Goal: Transaction & Acquisition: Obtain resource

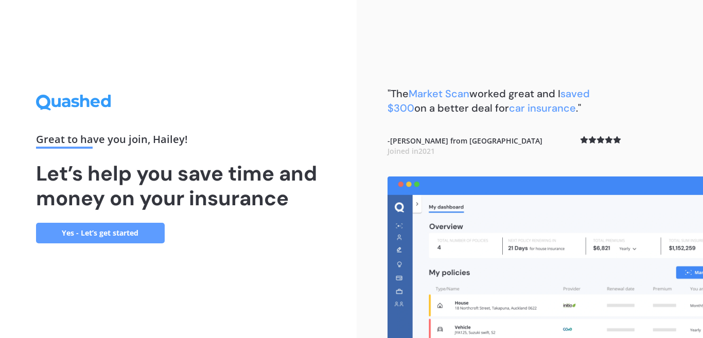
click at [96, 229] on link "Yes - Let’s get started" at bounding box center [100, 233] width 129 height 21
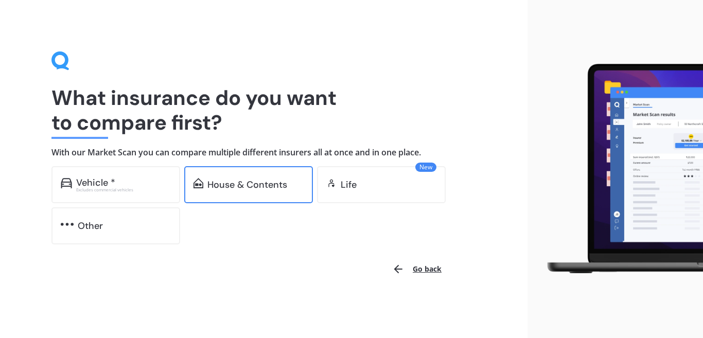
click at [217, 187] on div "House & Contents" at bounding box center [247, 184] width 80 height 10
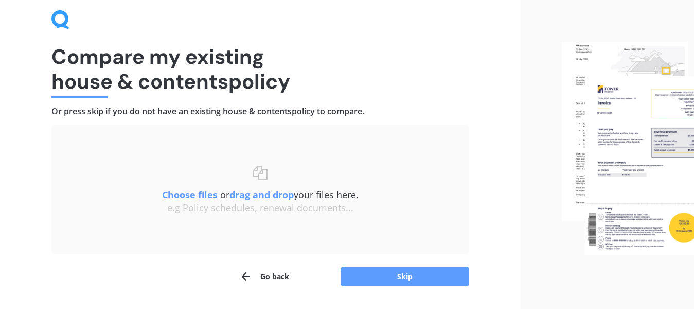
scroll to position [46, 0]
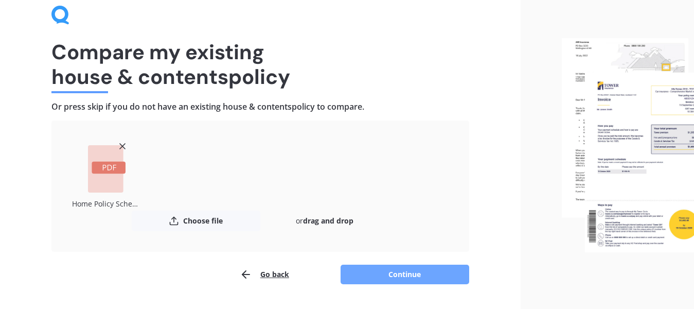
click at [393, 274] on button "Continue" at bounding box center [404, 274] width 129 height 20
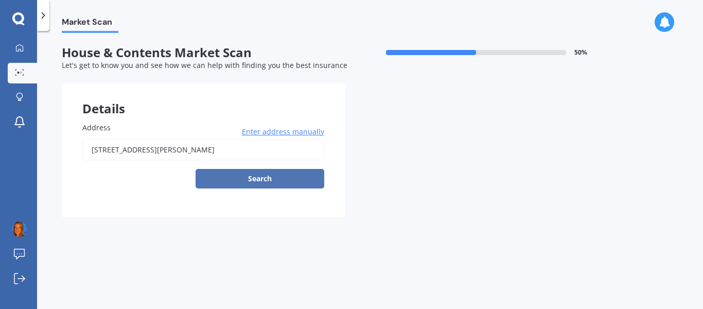
click at [265, 176] on button "Search" at bounding box center [259, 179] width 129 height 20
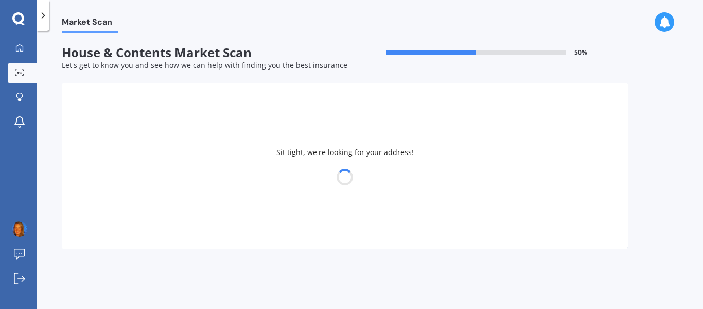
type input "[STREET_ADDRESS][PERSON_NAME]"
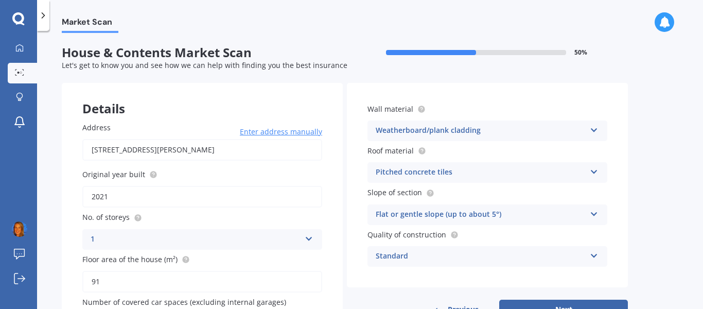
click at [117, 197] on input "2021" at bounding box center [202, 197] width 240 height 22
type input "2"
type input "1950"
click at [593, 171] on icon at bounding box center [593, 169] width 9 height 7
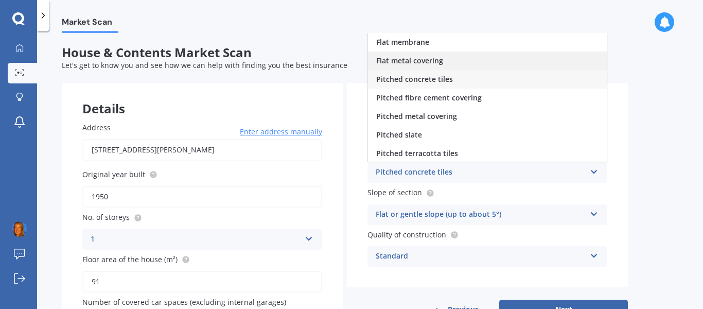
click at [443, 57] on div "Flat metal covering" at bounding box center [487, 60] width 239 height 19
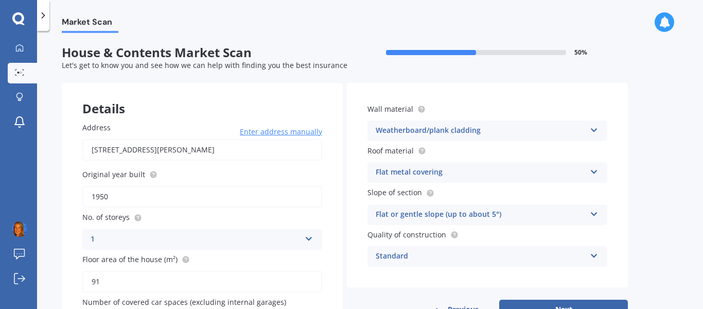
click at [594, 171] on icon at bounding box center [593, 169] width 9 height 7
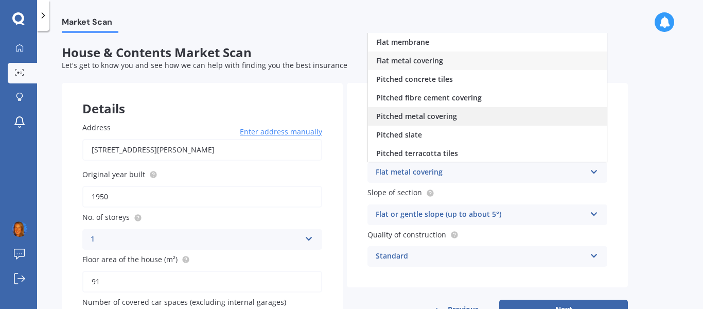
click at [444, 119] on span "Pitched metal covering" at bounding box center [416, 116] width 81 height 10
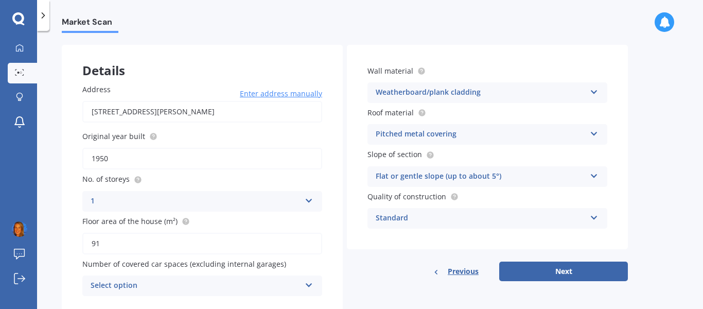
scroll to position [73, 0]
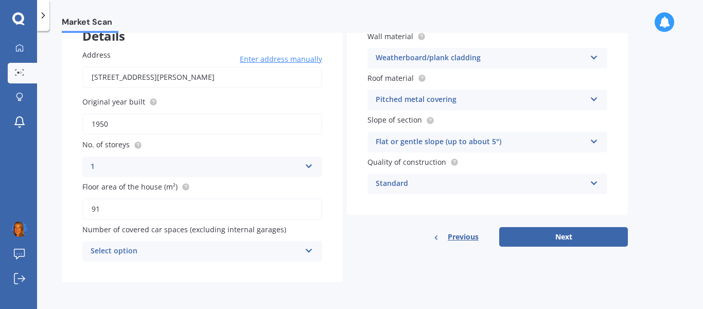
click at [307, 249] on icon at bounding box center [308, 248] width 9 height 7
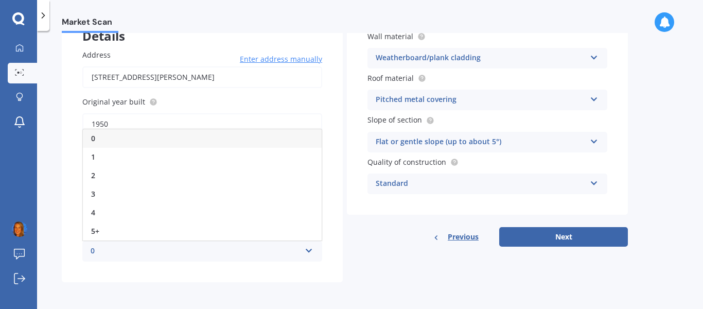
click at [93, 247] on div "0" at bounding box center [196, 251] width 210 height 12
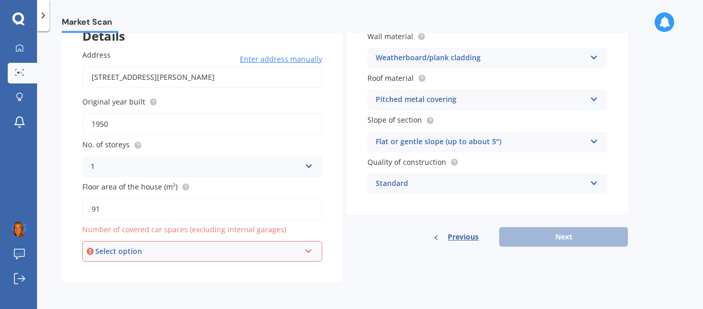
click at [310, 250] on icon at bounding box center [308, 248] width 9 height 7
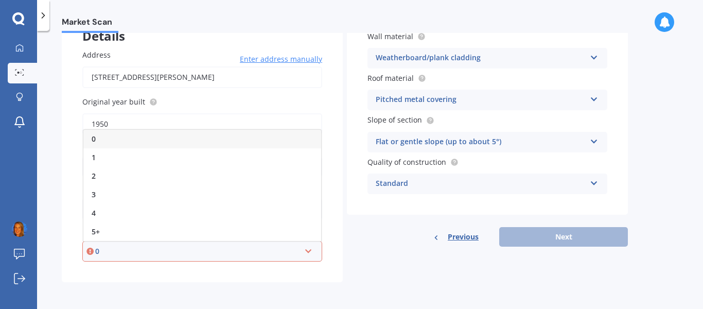
click at [98, 138] on div "0" at bounding box center [202, 139] width 238 height 19
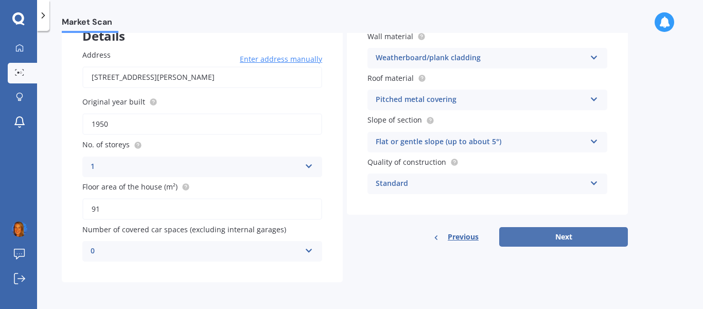
click at [563, 238] on button "Next" at bounding box center [563, 237] width 129 height 20
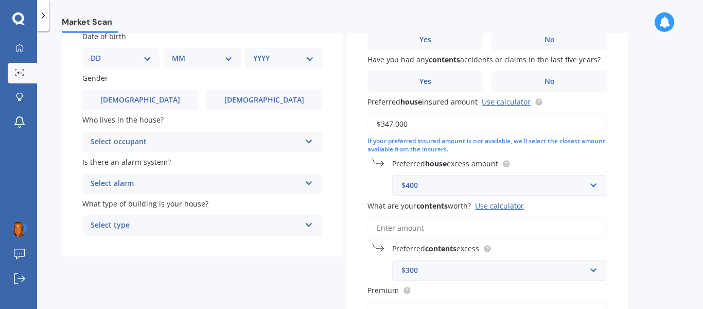
scroll to position [0, 0]
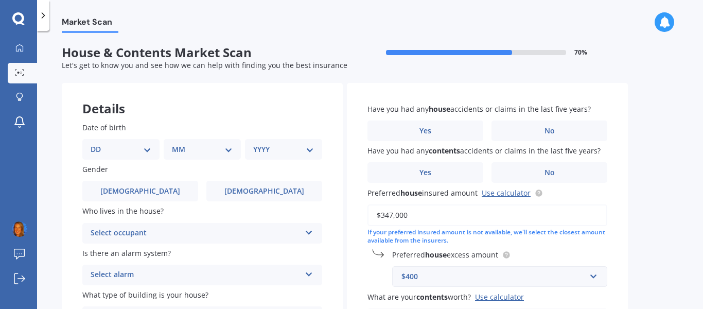
click at [143, 148] on select "DD 01 02 03 04 05 06 07 08 09 10 11 12 13 14 15 16 17 18 19 20 21 22 23 24 25 2…" at bounding box center [121, 148] width 61 height 11
select select "23"
click at [91, 143] on select "DD 01 02 03 04 05 06 07 08 09 10 11 12 13 14 15 16 17 18 19 20 21 22 23 24 25 2…" at bounding box center [121, 148] width 61 height 11
click at [230, 150] on select "MM 01 02 03 04 05 06 07 08 09 10 11 12" at bounding box center [204, 148] width 57 height 11
select select "05"
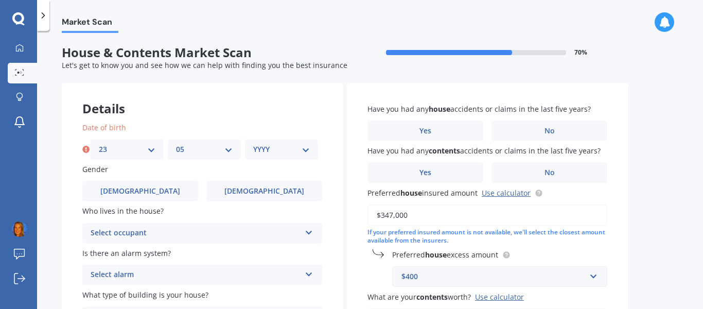
click at [176, 143] on select "MM 01 02 03 04 05 06 07 08 09 10 11 12" at bounding box center [204, 148] width 57 height 11
click at [309, 149] on select "YYYY 2009 2008 2007 2006 2005 2004 2003 2002 2001 2000 1999 1998 1997 1996 1995…" at bounding box center [281, 148] width 57 height 11
select select "1994"
click at [253, 143] on select "YYYY 2009 2008 2007 2006 2005 2004 2003 2002 2001 2000 1999 1998 1997 1996 1995…" at bounding box center [281, 148] width 57 height 11
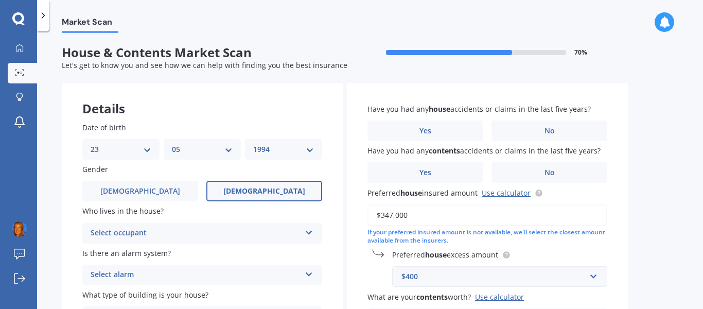
click at [254, 185] on label "[DEMOGRAPHIC_DATA]" at bounding box center [264, 191] width 116 height 21
click at [0, 0] on input "[DEMOGRAPHIC_DATA]" at bounding box center [0, 0] width 0 height 0
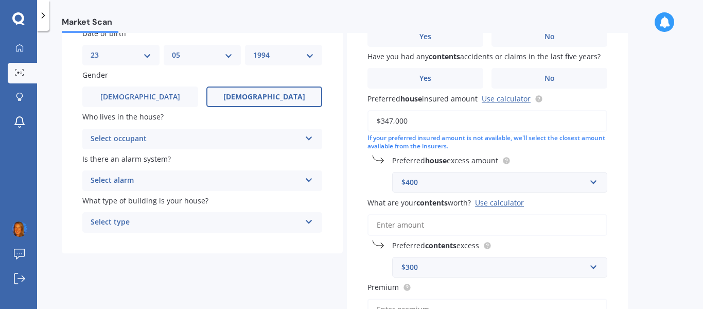
scroll to position [96, 0]
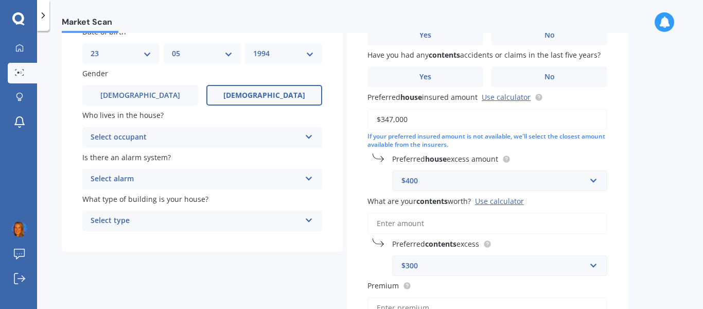
click at [305, 137] on icon at bounding box center [308, 134] width 9 height 7
click at [114, 152] on span "Owner" at bounding box center [102, 157] width 23 height 10
click at [310, 175] on icon at bounding box center [308, 176] width 9 height 7
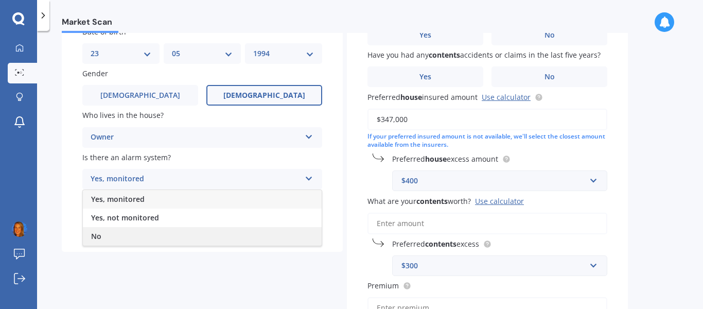
click at [112, 232] on div "No" at bounding box center [202, 236] width 239 height 19
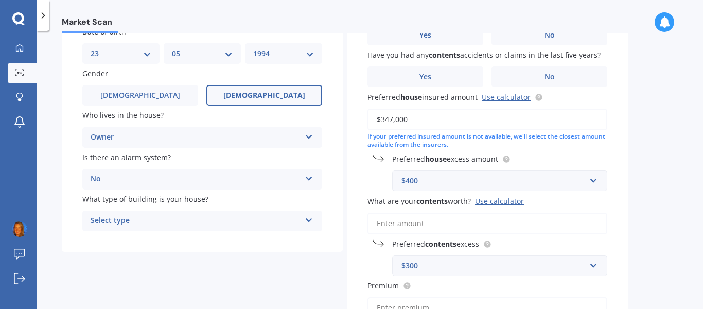
click at [308, 219] on icon at bounding box center [308, 217] width 9 height 7
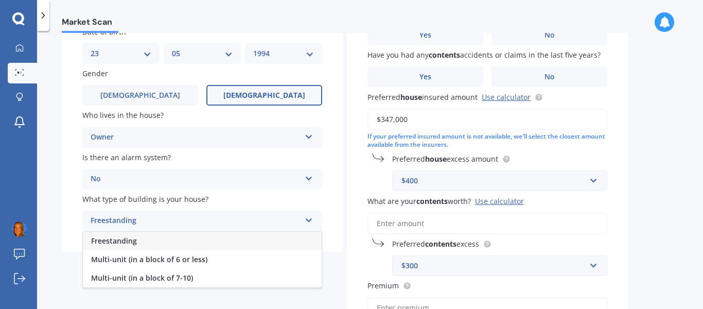
click at [131, 241] on span "Freestanding" at bounding box center [114, 241] width 46 height 10
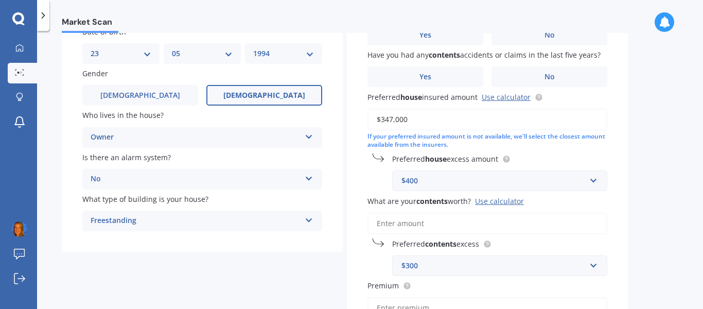
scroll to position [0, 0]
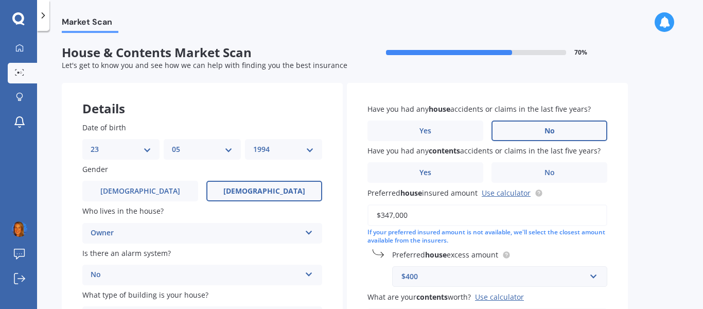
click at [548, 125] on label "No" at bounding box center [549, 130] width 116 height 21
click at [0, 0] on input "No" at bounding box center [0, 0] width 0 height 0
click at [549, 171] on span "No" at bounding box center [549, 172] width 10 height 9
click at [0, 0] on input "No" at bounding box center [0, 0] width 0 height 0
click at [495, 193] on link "Use calculator" at bounding box center [505, 193] width 49 height 10
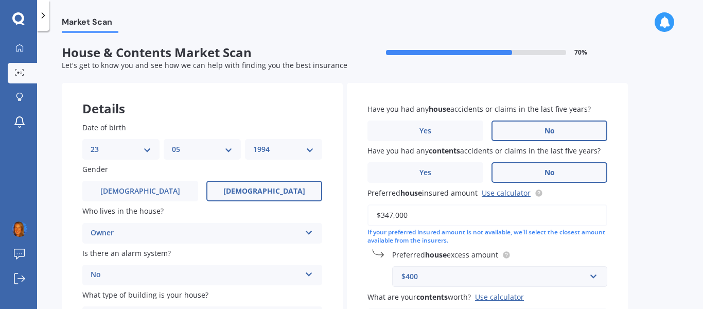
click at [393, 213] on input "$347,000" at bounding box center [487, 215] width 240 height 22
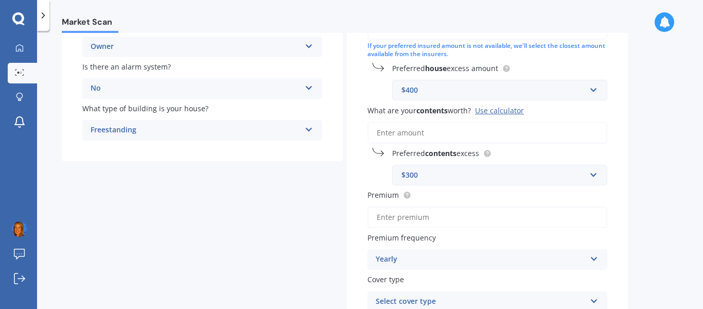
scroll to position [202, 0]
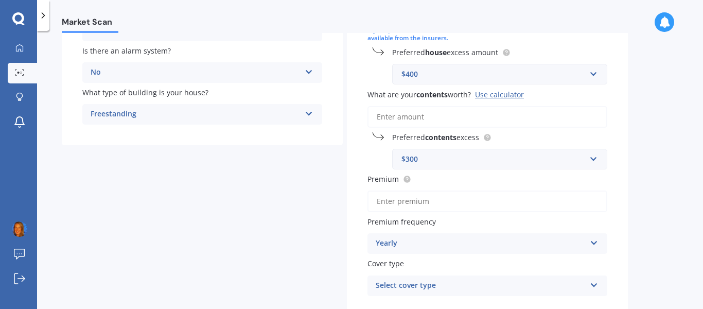
type input "$380,000"
click at [415, 114] on input "What are your contents worth? Use calculator" at bounding box center [487, 117] width 240 height 22
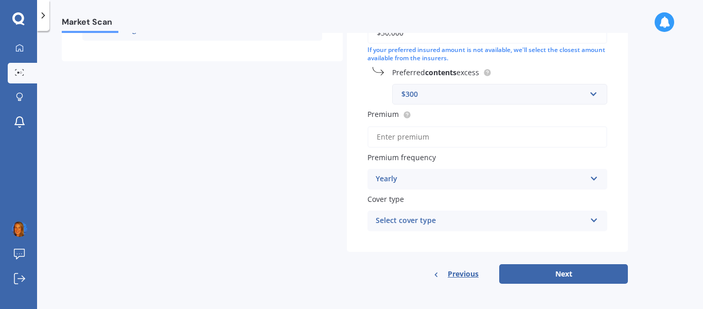
scroll to position [287, 0]
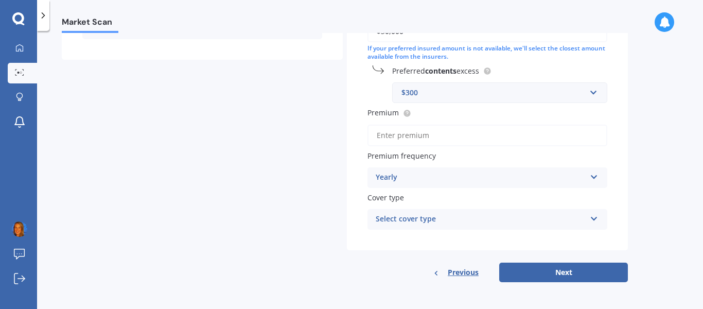
type input "$30,000"
click at [590, 217] on icon at bounding box center [593, 216] width 9 height 7
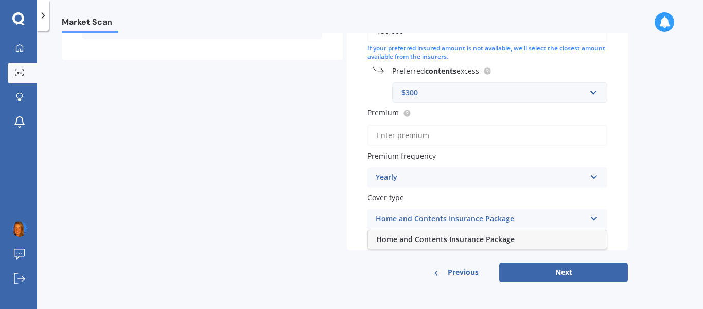
click at [489, 241] on span "Home and Contents Insurance Package" at bounding box center [445, 239] width 138 height 10
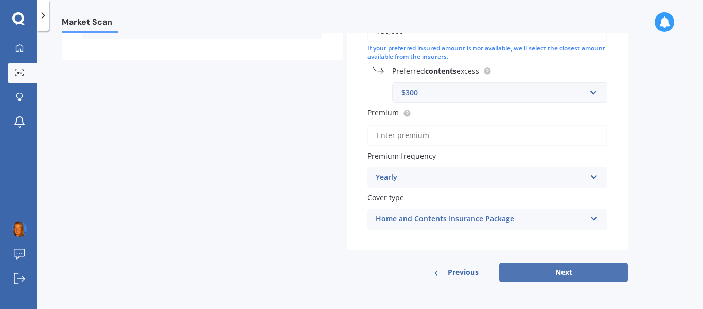
click at [557, 269] on button "Next" at bounding box center [563, 272] width 129 height 20
type input "$2,100.00"
click at [555, 268] on button "Next" at bounding box center [563, 272] width 129 height 20
select select "23"
select select "05"
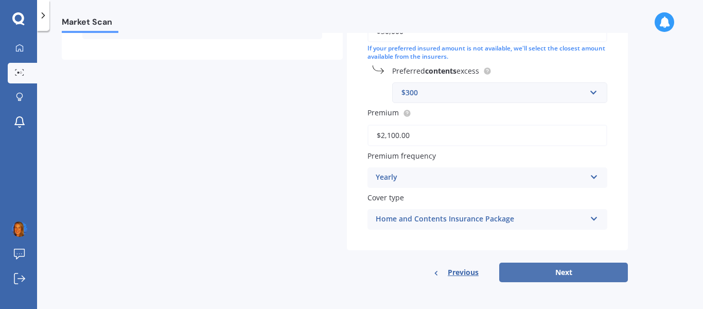
select select "1994"
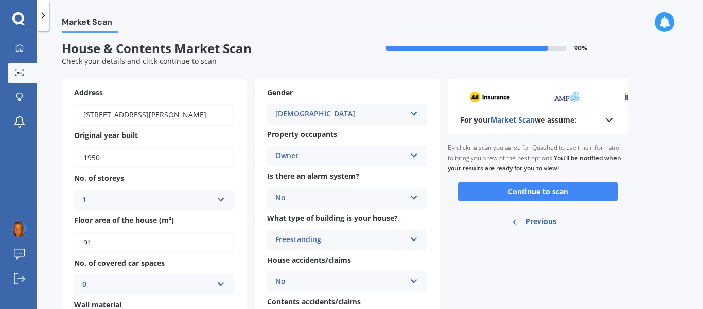
scroll to position [0, 0]
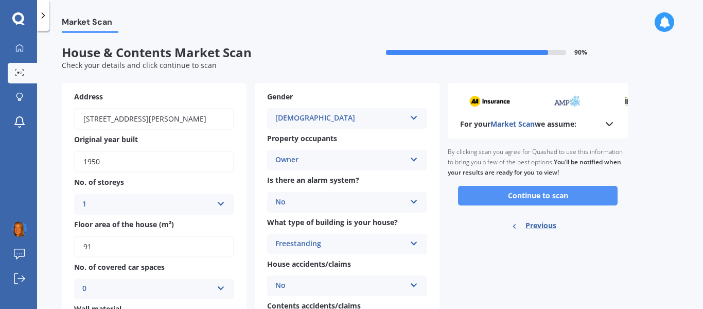
click at [541, 193] on button "Continue to scan" at bounding box center [537, 196] width 159 height 20
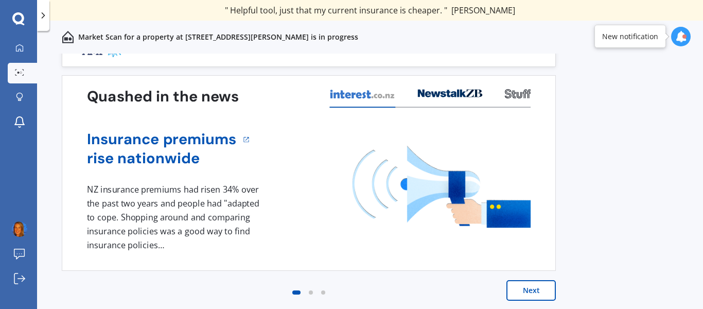
scroll to position [26, 0]
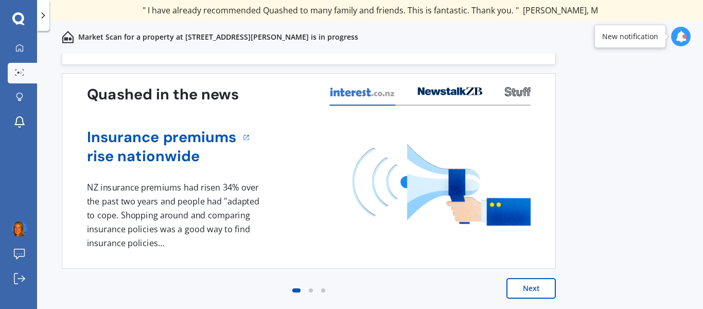
click at [523, 289] on button "Next" at bounding box center [530, 288] width 49 height 21
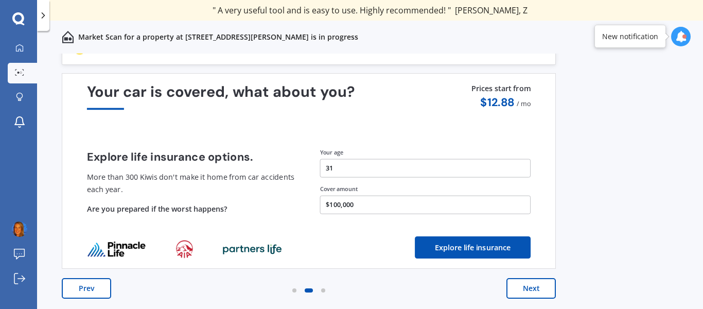
click at [527, 288] on button "Next" at bounding box center [530, 288] width 49 height 21
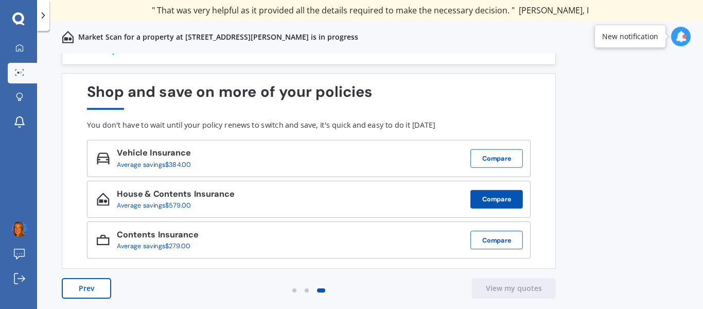
click at [506, 194] on button "Compare" at bounding box center [496, 199] width 52 height 19
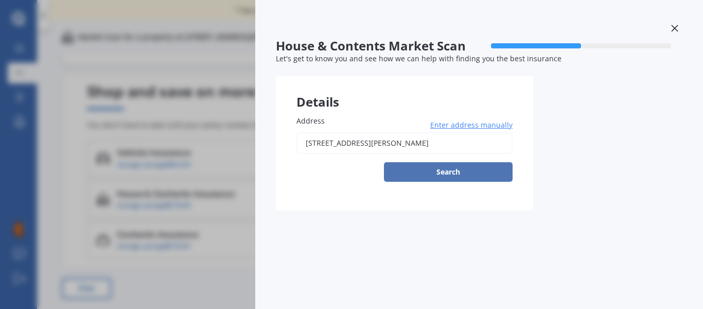
click at [431, 170] on button "Search" at bounding box center [448, 172] width 129 height 20
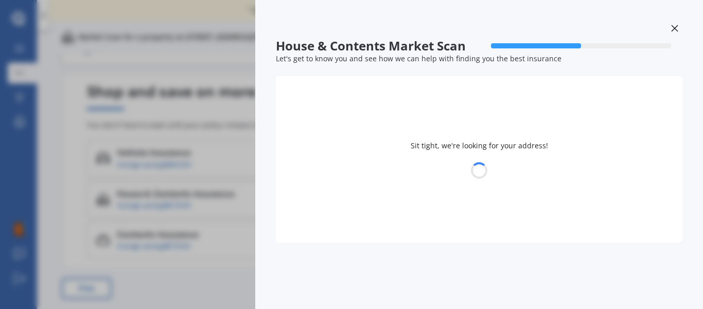
type input "[STREET_ADDRESS][PERSON_NAME]"
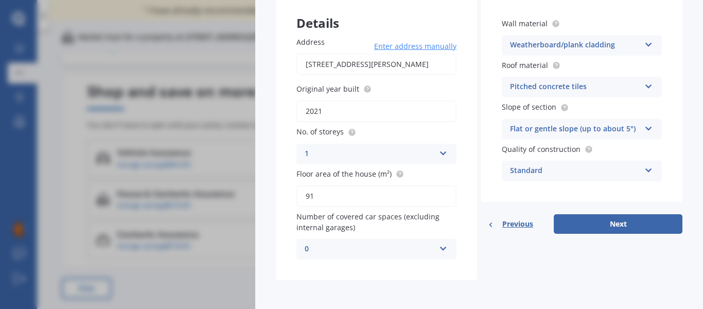
scroll to position [0, 0]
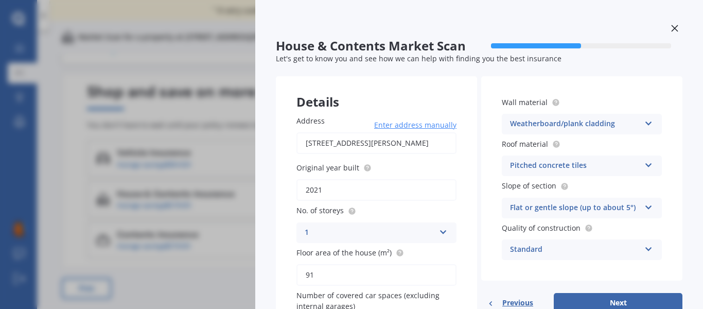
click at [671, 29] on icon at bounding box center [674, 28] width 7 height 7
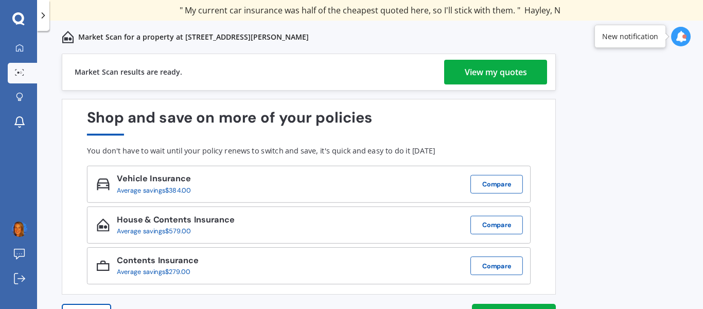
click at [490, 74] on div "View my quotes" at bounding box center [495, 72] width 62 height 25
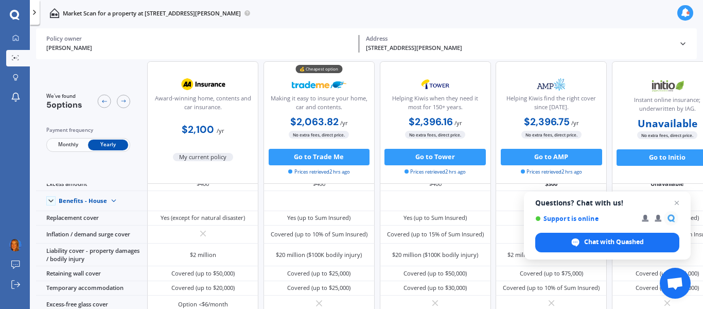
scroll to position [130, 0]
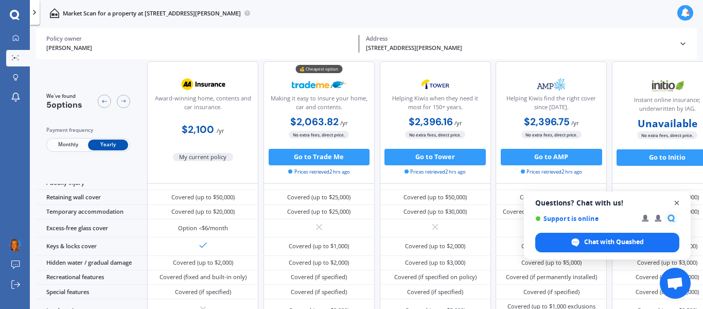
click at [676, 201] on span "Open chat" at bounding box center [676, 202] width 13 height 13
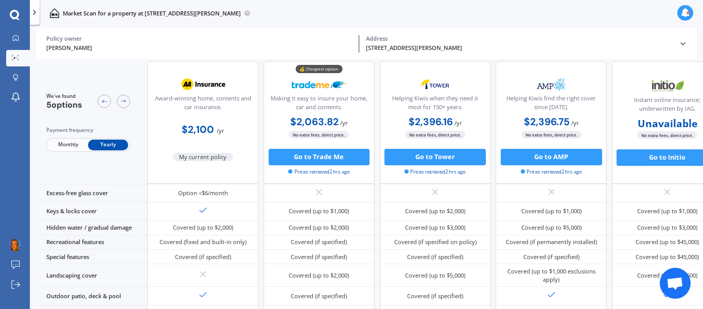
scroll to position [0, 0]
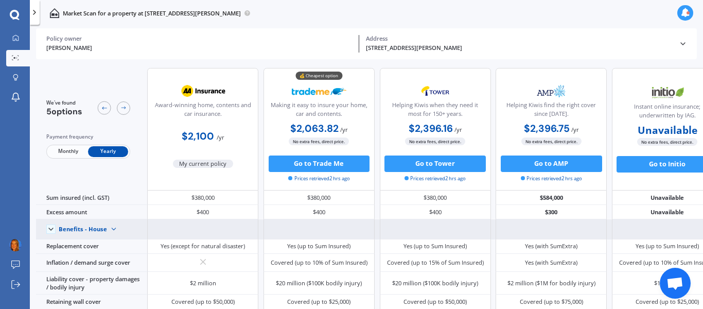
click at [112, 233] on img at bounding box center [113, 228] width 13 height 13
click at [102, 218] on span "Benefits - Contents" at bounding box center [91, 214] width 51 height 8
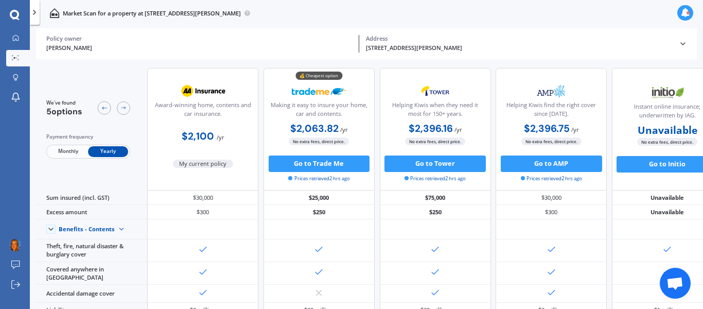
click at [58, 148] on span "Monthly" at bounding box center [68, 151] width 40 height 11
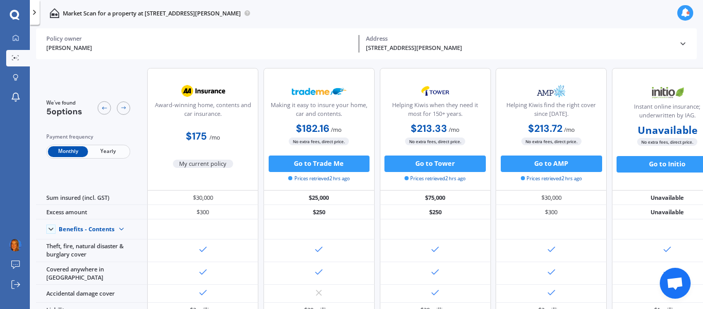
click at [109, 149] on span "Yearly" at bounding box center [108, 151] width 40 height 11
